Goal: Find contact information: Obtain details needed to contact an individual or organization

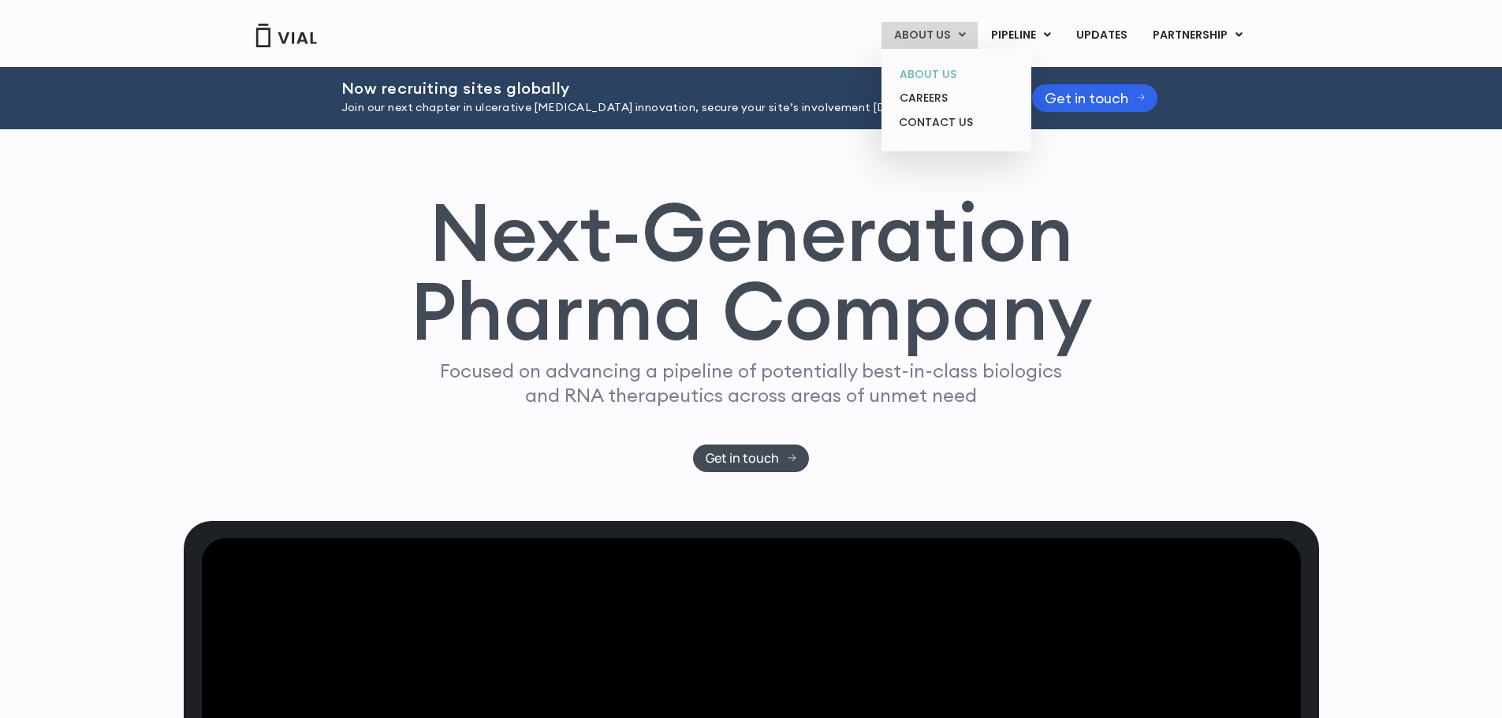
click at [916, 71] on link "ABOUT US" at bounding box center [956, 74] width 138 height 24
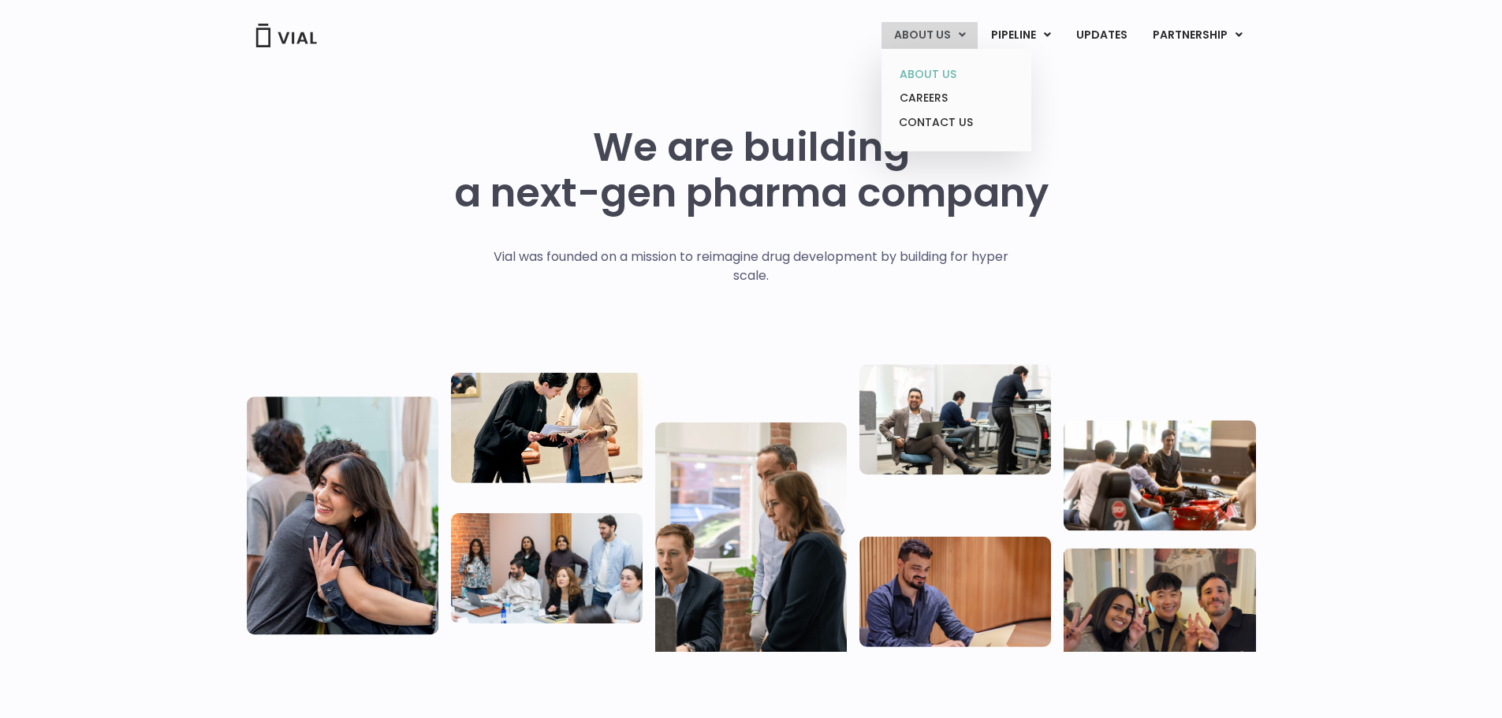
click at [936, 68] on link "ABOUT US" at bounding box center [956, 74] width 138 height 24
click at [930, 121] on link "CONTACT US" at bounding box center [956, 122] width 138 height 25
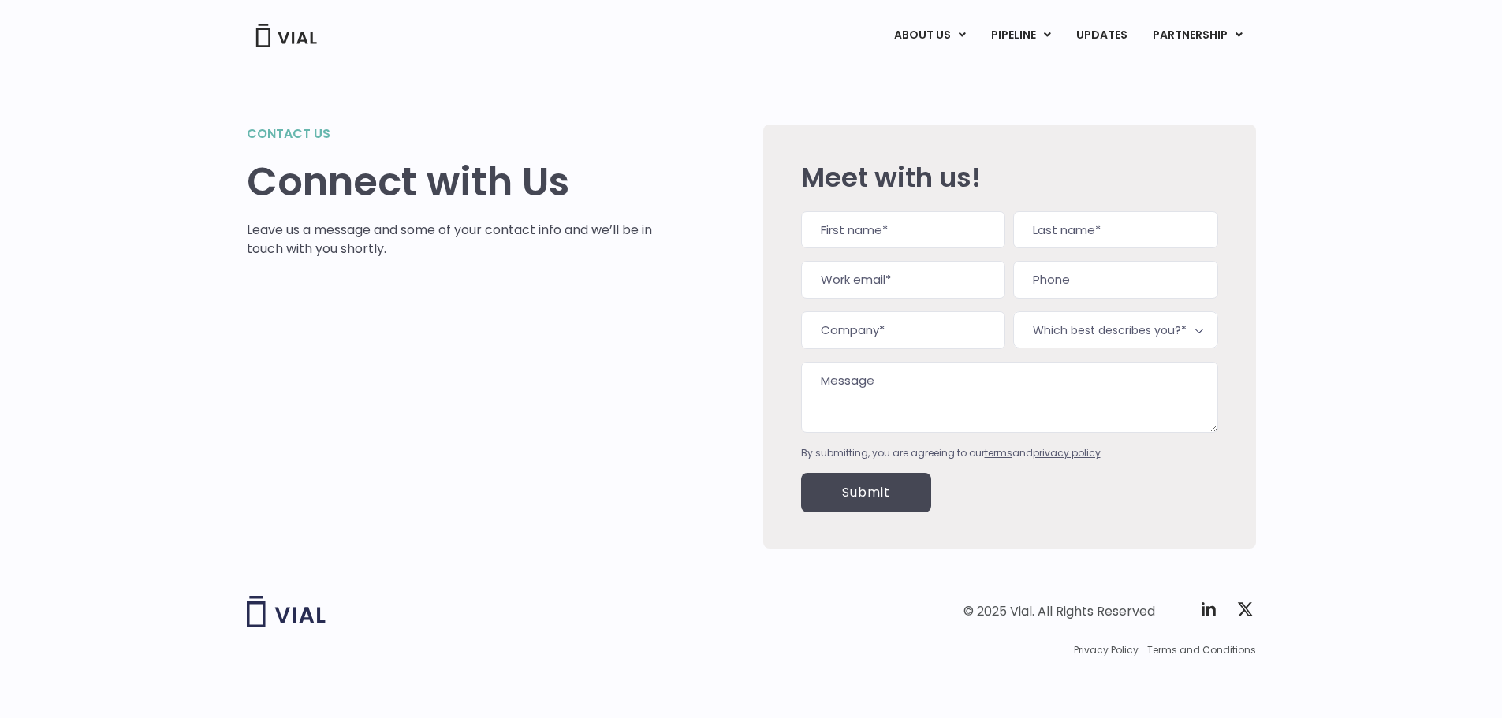
scroll to position [2, 0]
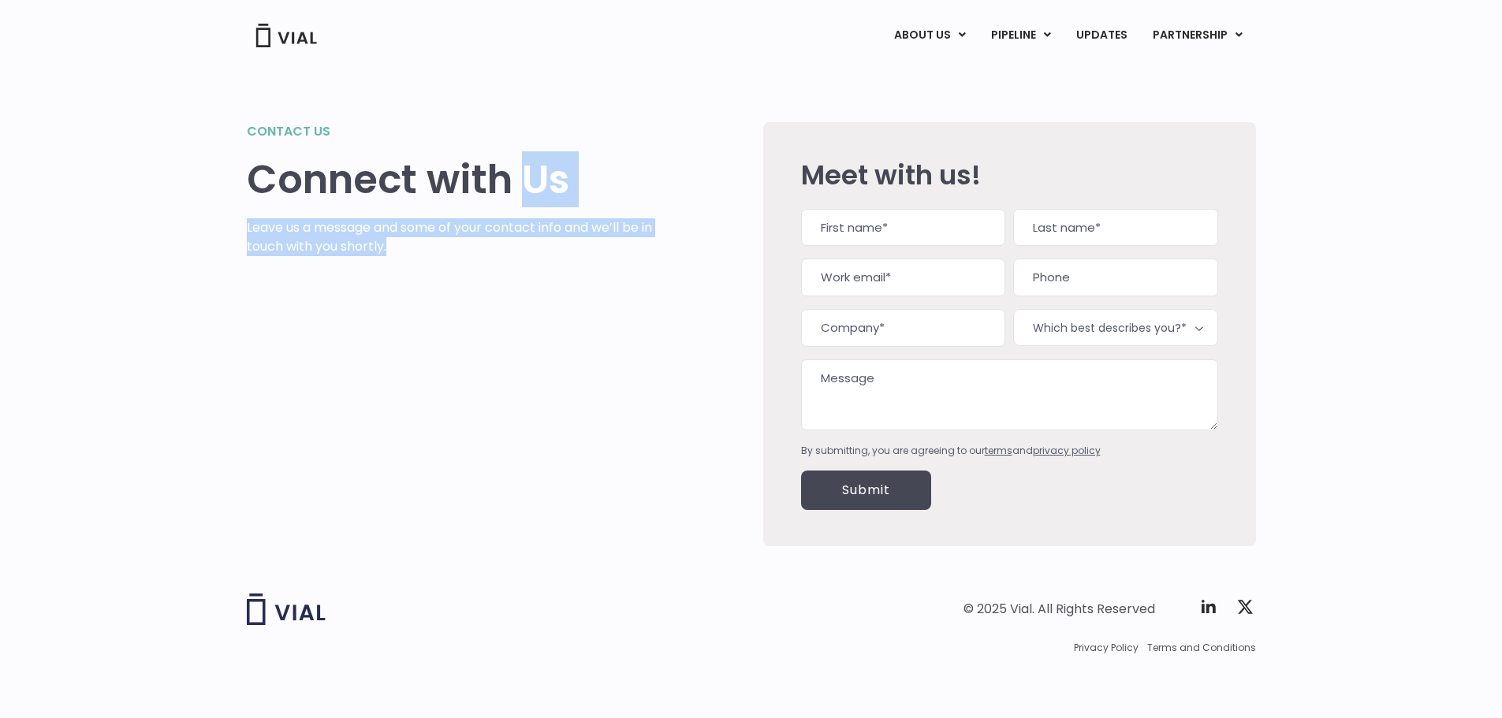
drag, startPoint x: 519, startPoint y: 236, endPoint x: 521, endPoint y: 282, distance: 45.8
click at [521, 282] on div "Contact us Connect with Us Leave us a message and some of your contact info and…" at bounding box center [450, 334] width 406 height 424
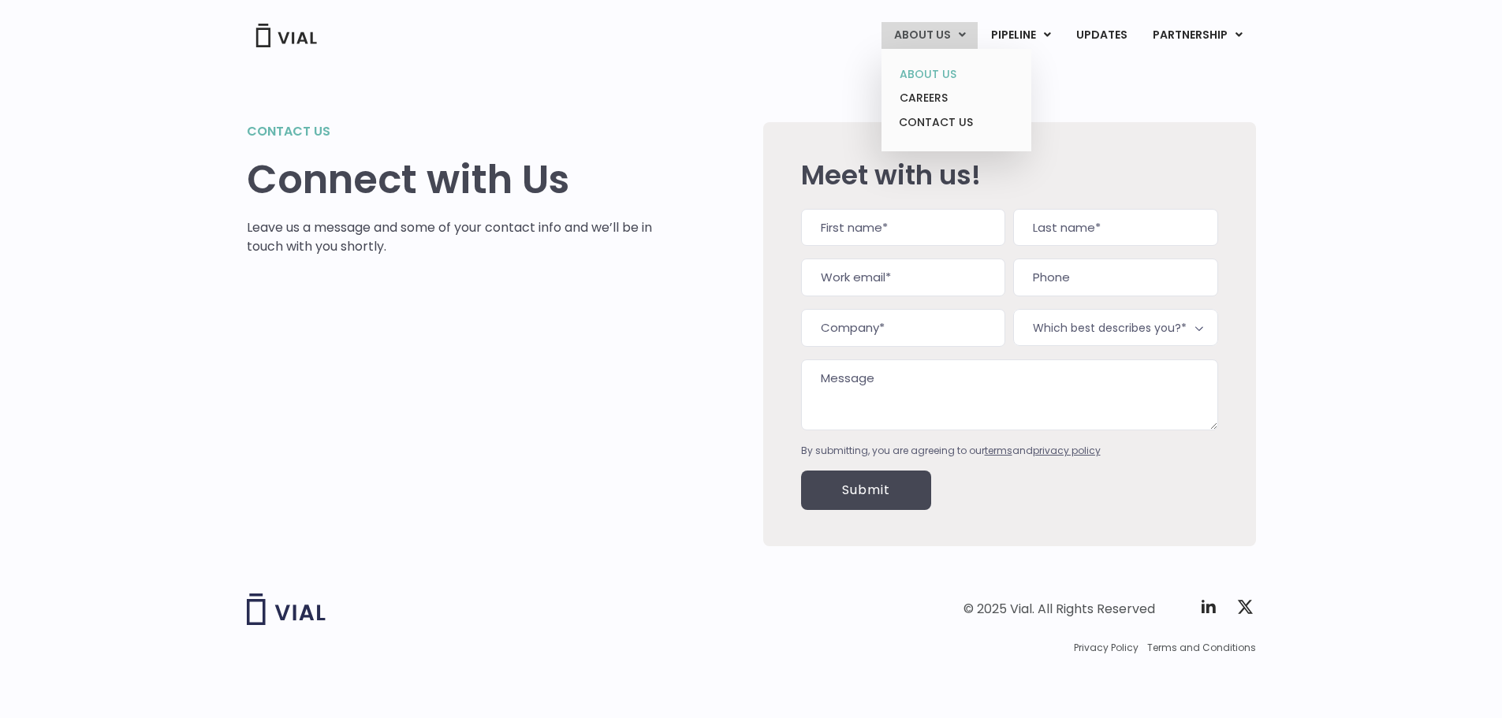
click at [931, 76] on link "ABOUT US" at bounding box center [956, 74] width 138 height 24
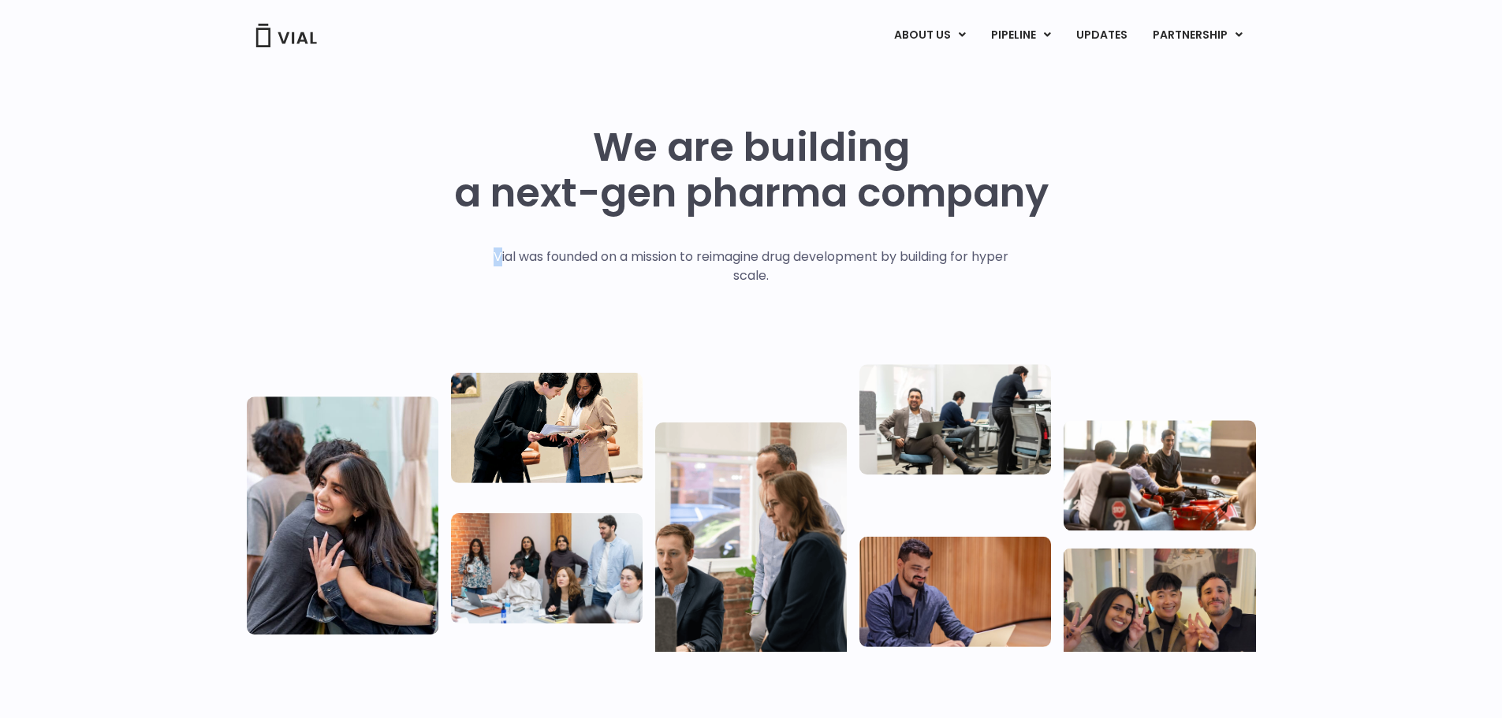
drag, startPoint x: 493, startPoint y: 251, endPoint x: 1084, endPoint y: 280, distance: 592.1
click at [1084, 280] on div "We are building a next-gen pharma company Vial was founded on a mission to reim…" at bounding box center [751, 389] width 1009 height 528
click at [366, 534] on img at bounding box center [343, 516] width 192 height 238
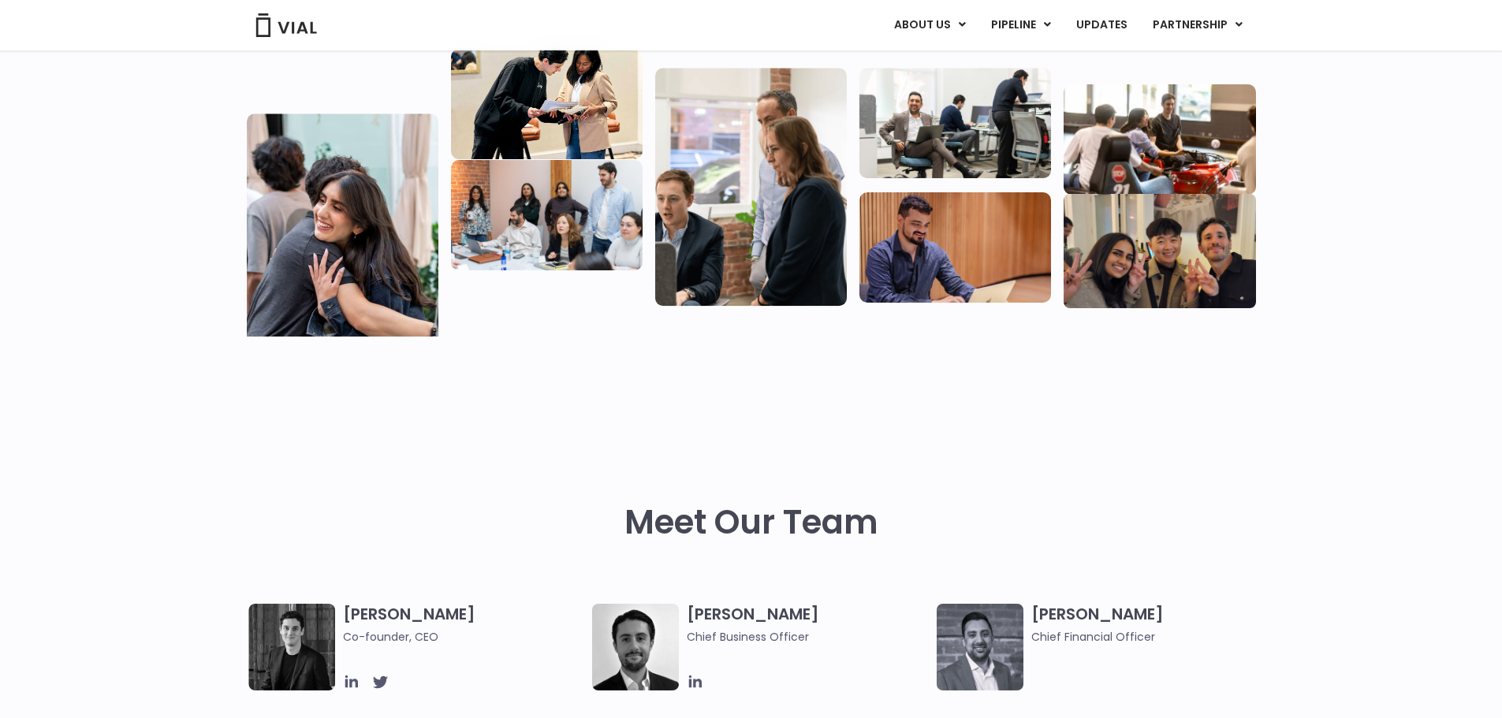
scroll to position [710, 0]
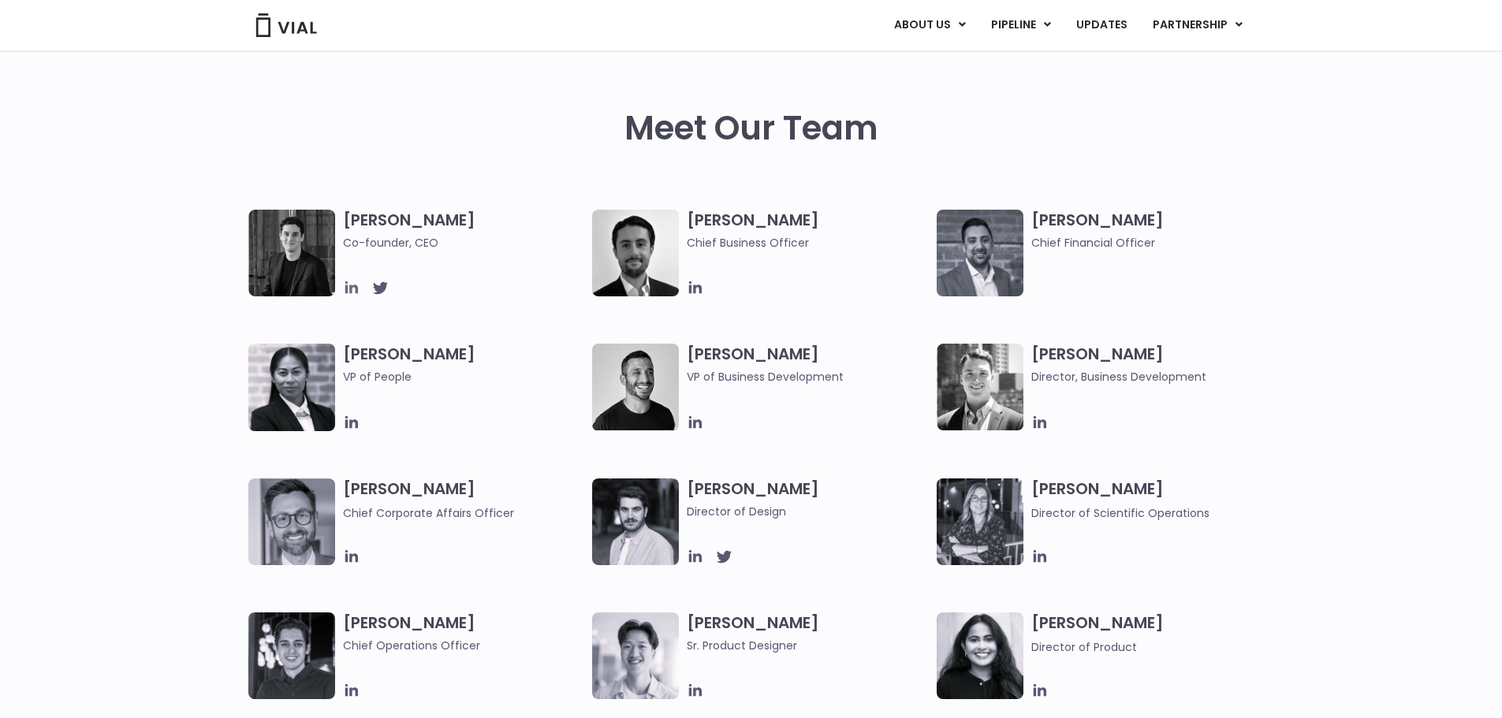
click at [360, 284] on icon at bounding box center [351, 287] width 17 height 17
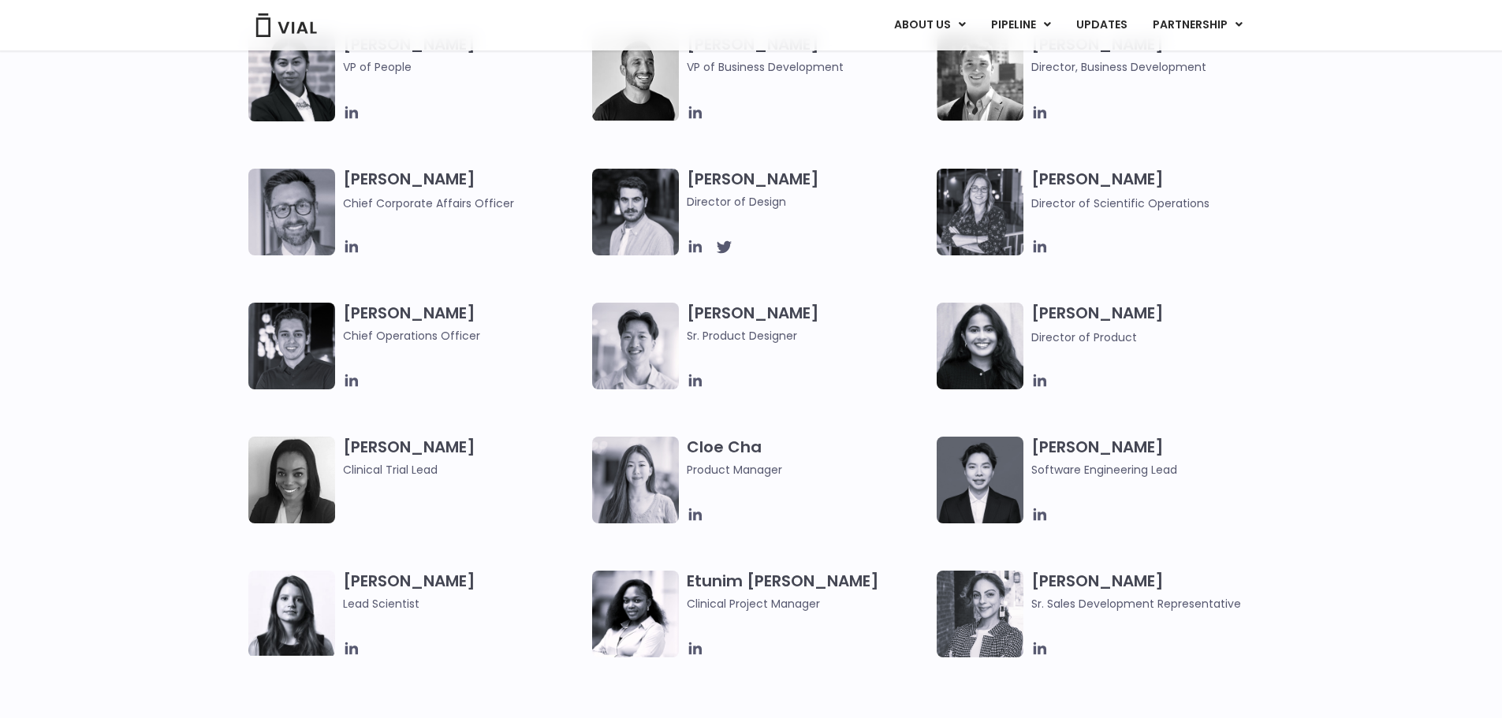
scroll to position [1025, 0]
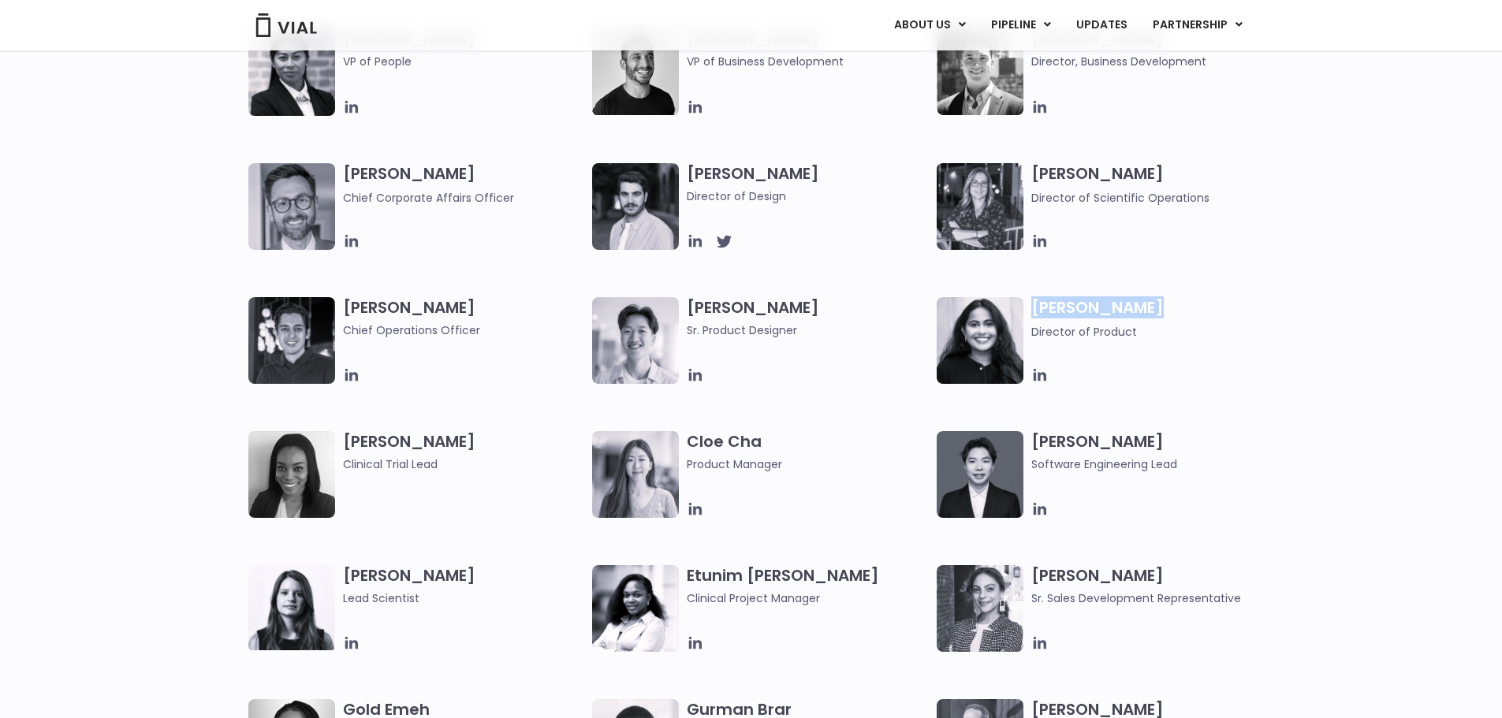
drag, startPoint x: 1036, startPoint y: 309, endPoint x: 1207, endPoint y: 305, distance: 171.2
click at [1207, 305] on h3 "Dhruba Biswas Director of Product" at bounding box center [1152, 318] width 242 height 43
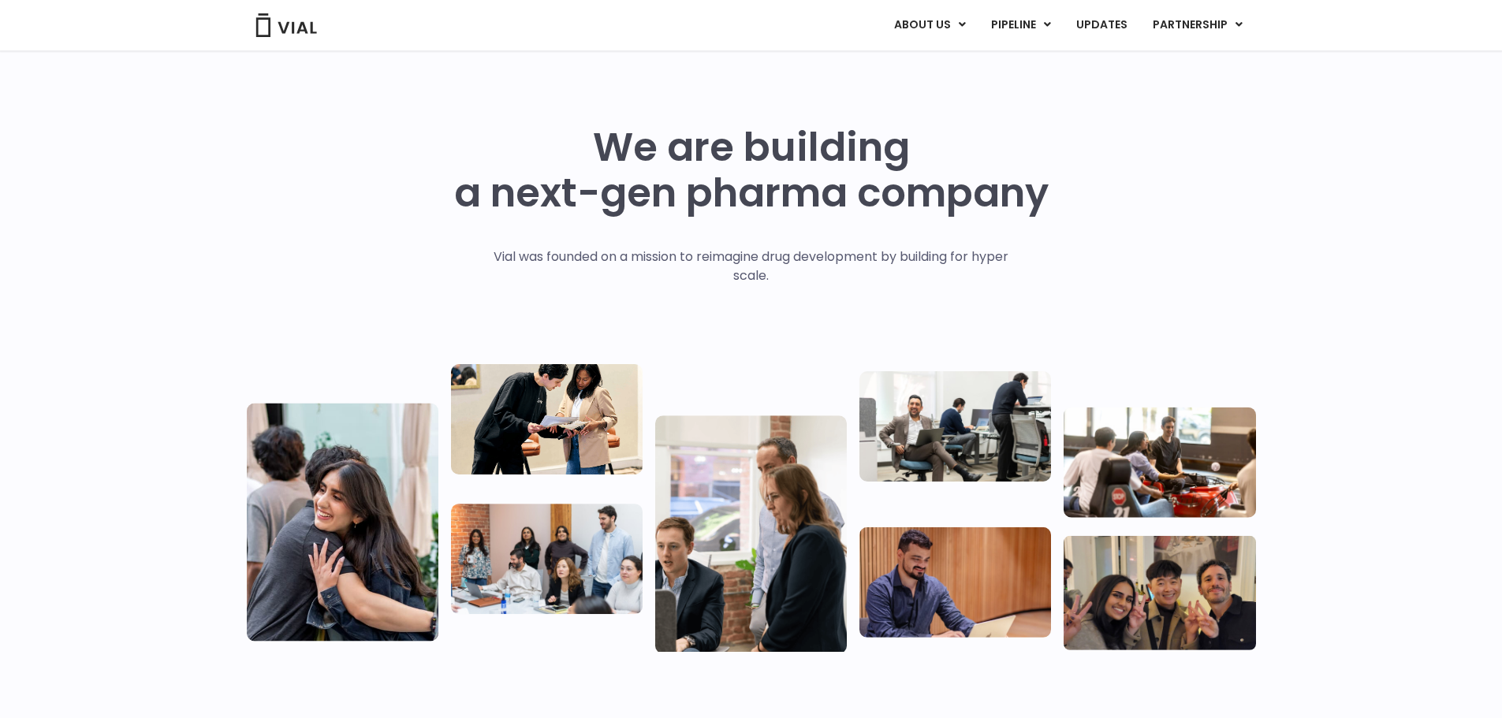
scroll to position [394, 0]
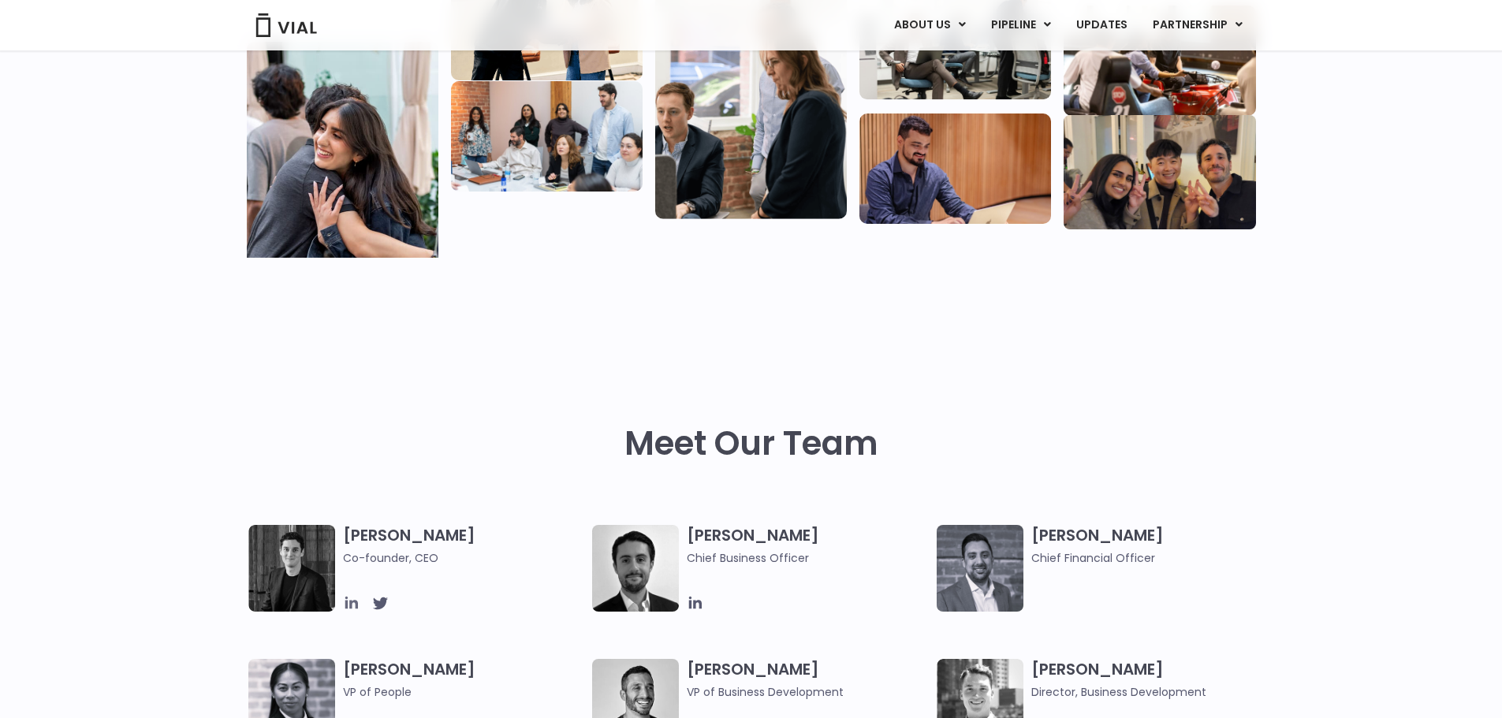
click at [355, 606] on icon at bounding box center [351, 603] width 17 height 17
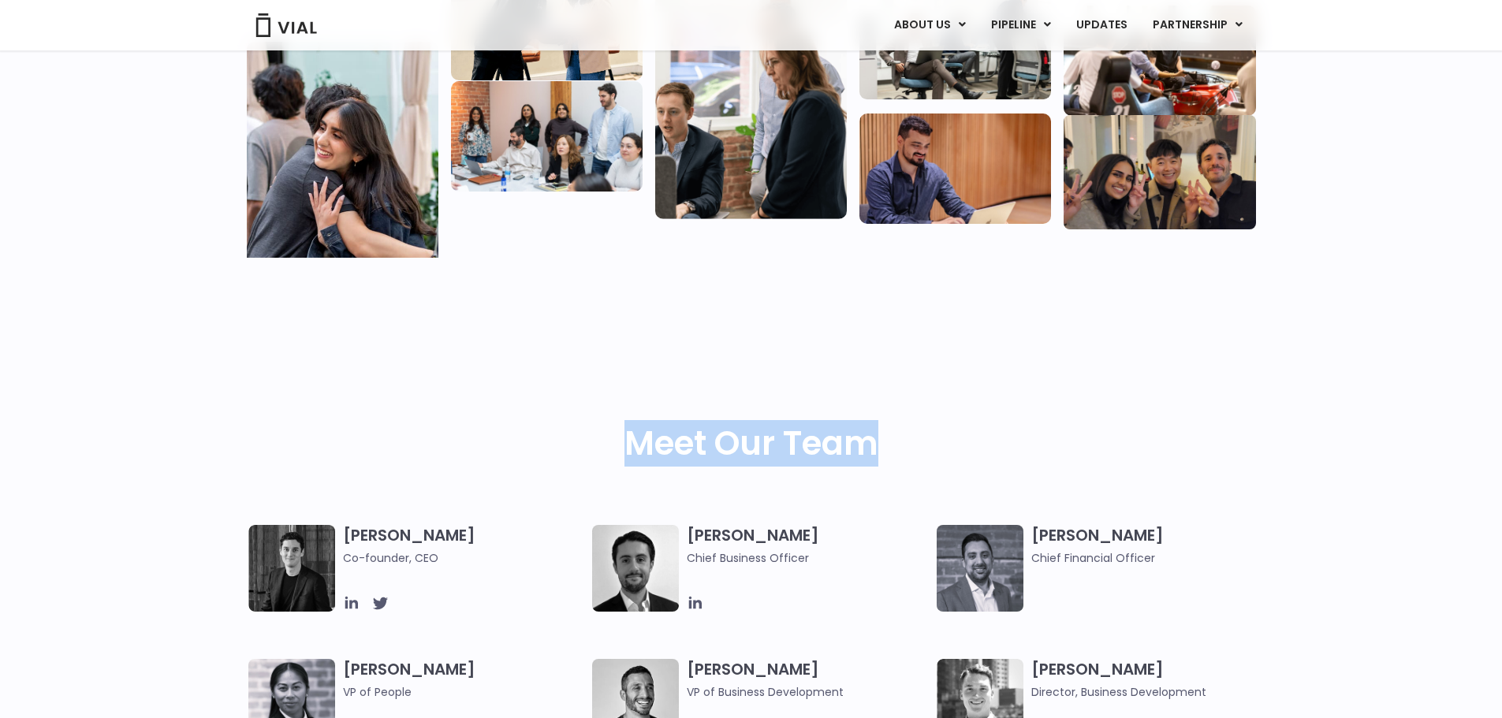
drag, startPoint x: 765, startPoint y: 466, endPoint x: 1057, endPoint y: 457, distance: 292.7
click at [1057, 457] on div "Meet Our Team" at bounding box center [751, 475] width 1009 height 101
